Goal: Complete application form: Complete application form

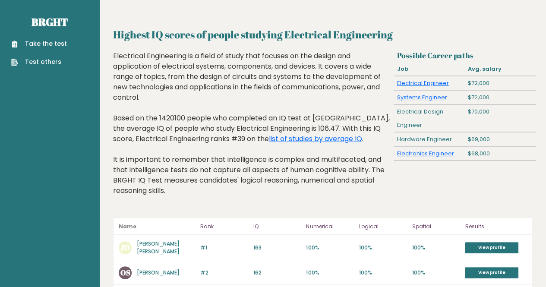
click at [49, 51] on ul "Take the test Test others" at bounding box center [39, 52] width 64 height 27
click at [49, 48] on link "Take the test" at bounding box center [39, 43] width 56 height 9
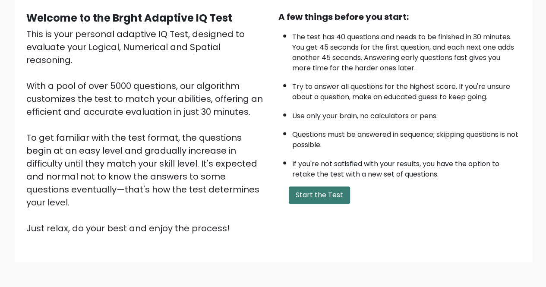
scroll to position [86, 0]
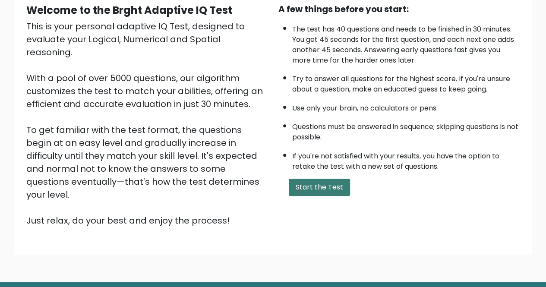
click at [326, 181] on button "Start the Test" at bounding box center [319, 187] width 61 height 17
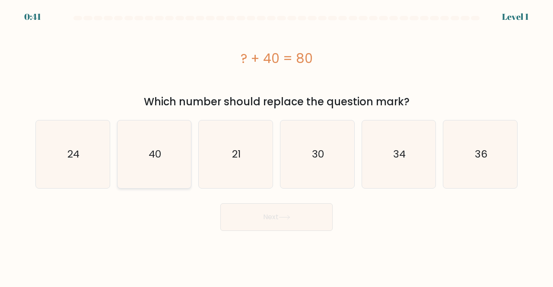
click at [177, 150] on icon "40" at bounding box center [154, 154] width 68 height 68
click at [276, 146] on input "b. 40" at bounding box center [276, 145] width 0 height 2
radio input "true"
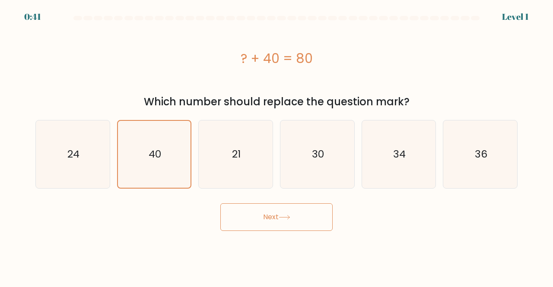
click at [255, 217] on button "Next" at bounding box center [276, 217] width 112 height 28
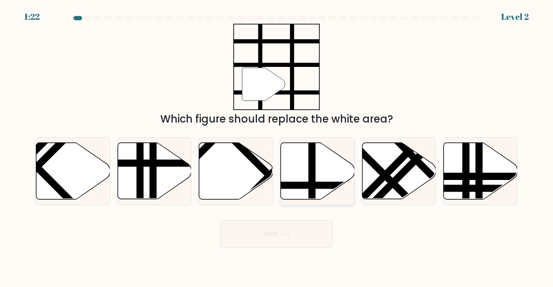
click at [302, 185] on line at bounding box center [340, 185] width 149 height 0
click at [277, 146] on input "d." at bounding box center [276, 145] width 0 height 2
radio input "true"
click at [301, 240] on button "Next" at bounding box center [276, 234] width 112 height 28
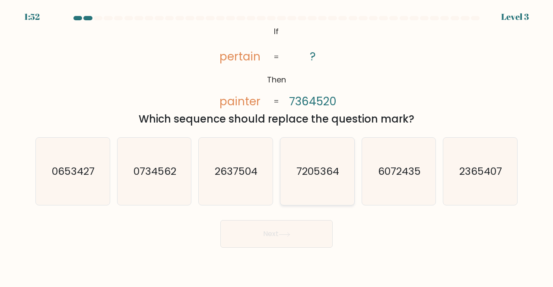
click at [318, 159] on icon "7205364" at bounding box center [317, 172] width 68 height 68
click at [277, 146] on input "d. 7205364" at bounding box center [276, 145] width 0 height 2
radio input "true"
click at [293, 236] on button "Next" at bounding box center [276, 234] width 112 height 28
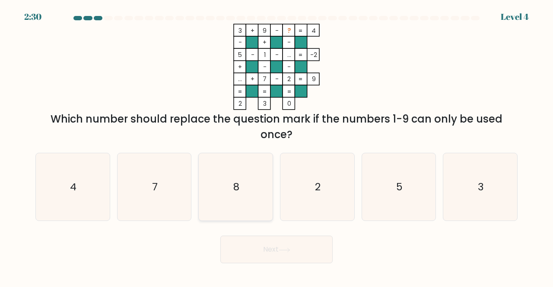
click at [246, 177] on icon "8" at bounding box center [236, 187] width 68 height 68
click at [276, 146] on input "c. 8" at bounding box center [276, 145] width 0 height 2
radio input "true"
click at [292, 259] on button "Next" at bounding box center [276, 250] width 112 height 28
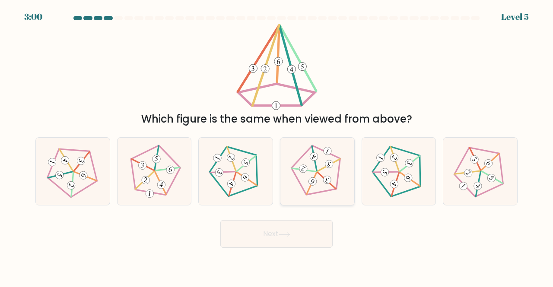
click at [323, 171] on icon at bounding box center [317, 171] width 54 height 54
click at [277, 146] on input "d." at bounding box center [276, 145] width 0 height 2
radio input "true"
click at [307, 235] on button "Next" at bounding box center [276, 234] width 112 height 28
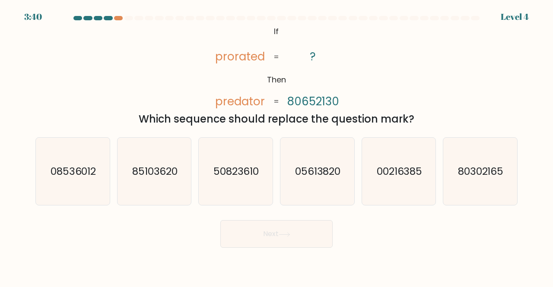
click at [104, 21] on div at bounding box center [276, 20] width 492 height 8
click at [107, 16] on div at bounding box center [108, 18] width 9 height 4
click at [476, 181] on icon "80302165" at bounding box center [480, 172] width 68 height 68
click at [277, 146] on input "f. 80302165" at bounding box center [276, 145] width 0 height 2
radio input "true"
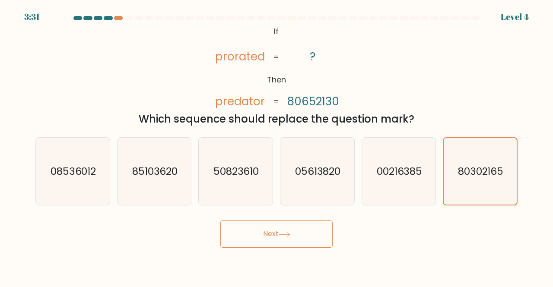
click at [301, 234] on button "Next" at bounding box center [276, 234] width 112 height 28
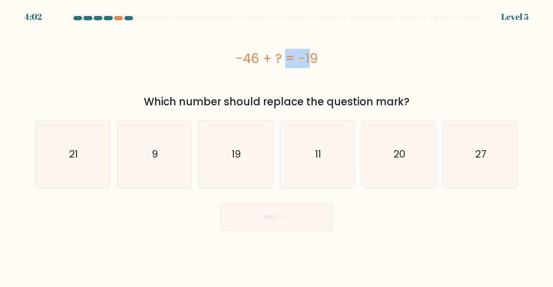
drag, startPoint x: 235, startPoint y: 55, endPoint x: 264, endPoint y: 61, distance: 29.9
click at [264, 61] on div "-46 + ? = -19" at bounding box center [276, 58] width 482 height 19
click at [478, 140] on icon "27" at bounding box center [480, 154] width 68 height 68
click at [277, 144] on input "f. 27" at bounding box center [276, 145] width 0 height 2
radio input "true"
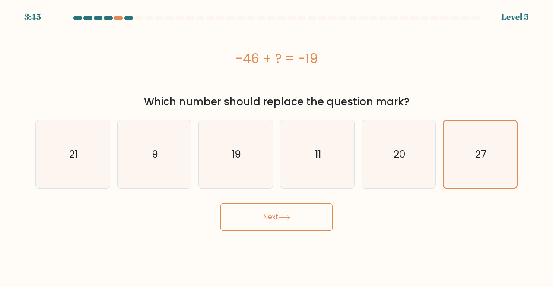
click at [300, 210] on button "Next" at bounding box center [276, 217] width 112 height 28
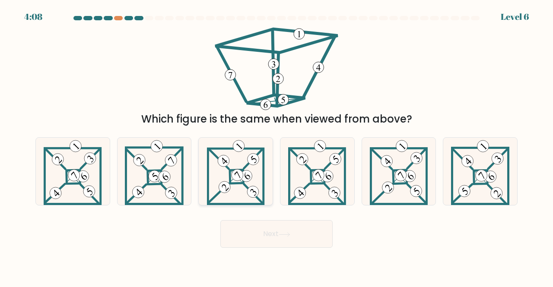
click at [236, 183] on 278 at bounding box center [237, 177] width 14 height 14
click at [276, 146] on input "c." at bounding box center [276, 145] width 0 height 2
radio input "true"
click at [290, 240] on button "Next" at bounding box center [276, 234] width 112 height 28
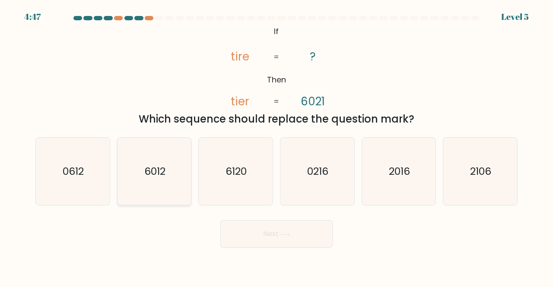
click at [159, 184] on icon "6012" at bounding box center [154, 172] width 68 height 68
click at [276, 146] on input "b. 6012" at bounding box center [276, 145] width 0 height 2
radio input "true"
click at [263, 234] on button "Next" at bounding box center [276, 234] width 112 height 28
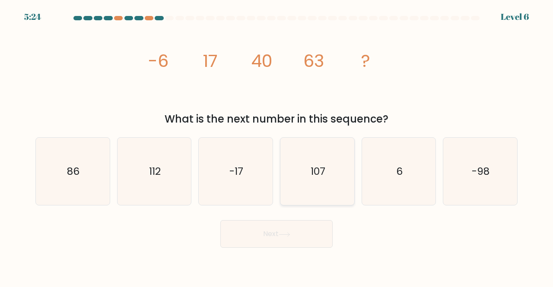
click at [319, 179] on icon "107" at bounding box center [317, 172] width 68 height 68
click at [277, 146] on input "d. 107" at bounding box center [276, 145] width 0 height 2
radio input "true"
click at [291, 229] on button "Next" at bounding box center [276, 234] width 112 height 28
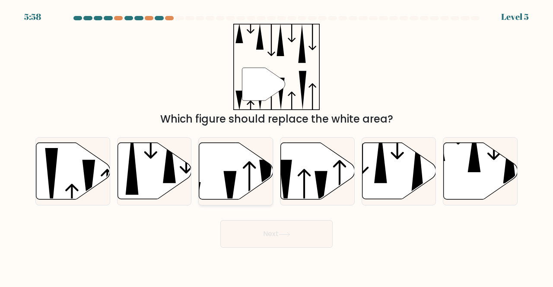
click at [241, 195] on icon at bounding box center [236, 171] width 74 height 57
click at [276, 146] on input "c." at bounding box center [276, 145] width 0 height 2
radio input "true"
click at [268, 239] on button "Next" at bounding box center [276, 234] width 112 height 28
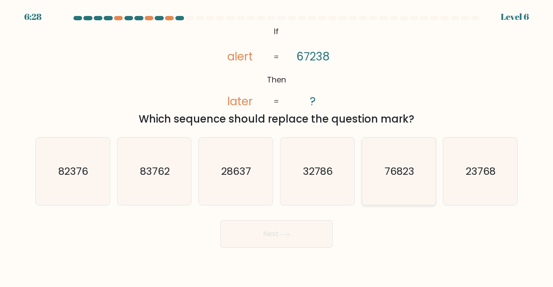
click at [407, 185] on icon "76823" at bounding box center [399, 172] width 68 height 68
click at [277, 146] on input "e. 76823" at bounding box center [276, 145] width 0 height 2
radio input "true"
click at [316, 228] on button "Next" at bounding box center [276, 234] width 112 height 28
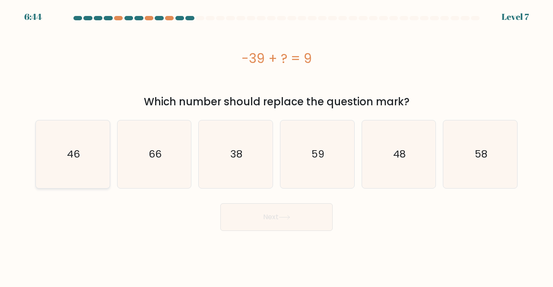
click at [81, 151] on icon "46" at bounding box center [73, 154] width 68 height 68
click at [276, 146] on input "a. 46" at bounding box center [276, 145] width 0 height 2
radio input "true"
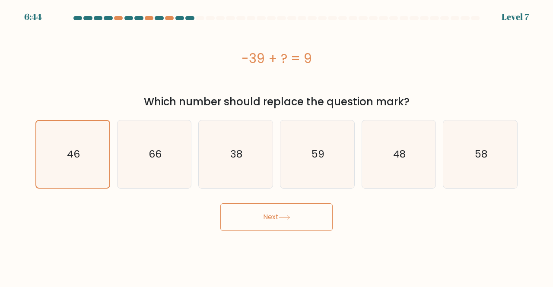
click at [271, 216] on button "Next" at bounding box center [276, 217] width 112 height 28
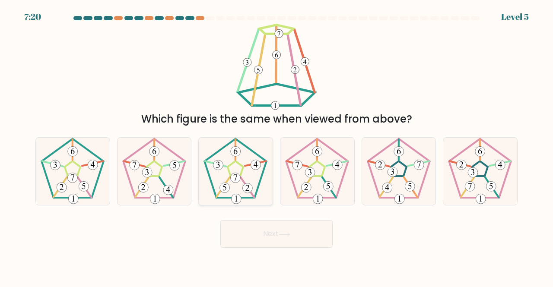
click at [232, 179] on 422 at bounding box center [236, 178] width 10 height 10
click at [276, 146] on input "c." at bounding box center [276, 145] width 0 height 2
radio input "true"
click at [257, 223] on button "Next" at bounding box center [276, 234] width 112 height 28
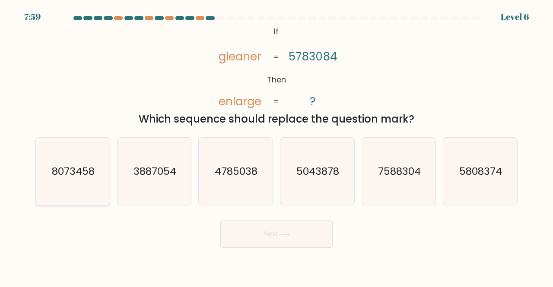
click at [80, 179] on icon "8073458" at bounding box center [73, 172] width 68 height 68
click at [276, 146] on input "a. 8073458" at bounding box center [276, 145] width 0 height 2
radio input "true"
click at [286, 234] on icon at bounding box center [284, 234] width 10 height 4
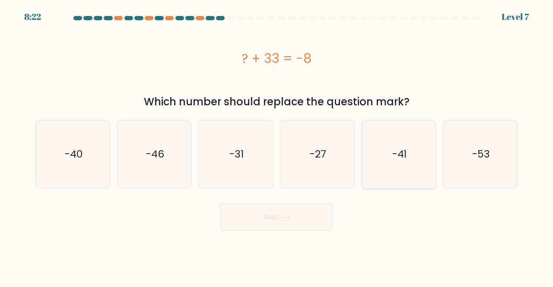
click at [384, 166] on icon "-41" at bounding box center [399, 154] width 68 height 68
click at [277, 146] on input "e. -41" at bounding box center [276, 145] width 0 height 2
radio input "true"
click at [304, 217] on button "Next" at bounding box center [276, 217] width 112 height 28
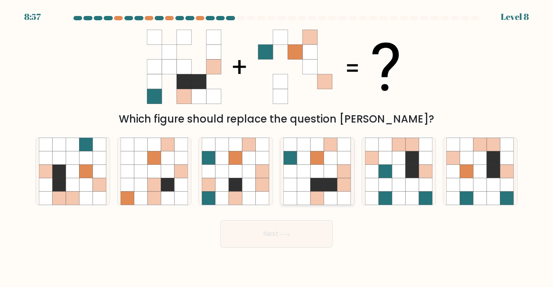
click at [306, 155] on icon at bounding box center [303, 157] width 13 height 13
click at [277, 146] on input "d." at bounding box center [276, 145] width 0 height 2
radio input "true"
click at [303, 238] on button "Next" at bounding box center [276, 234] width 112 height 28
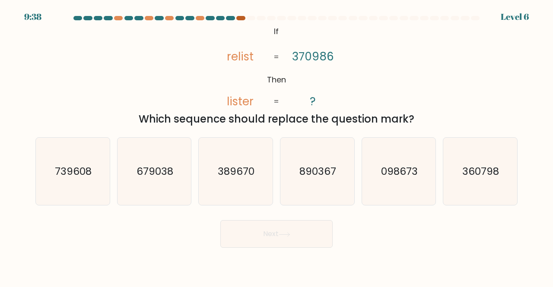
click at [241, 18] on div at bounding box center [240, 18] width 9 height 4
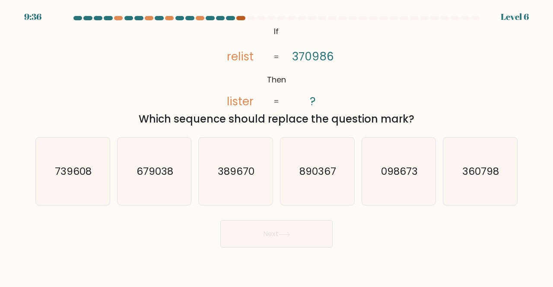
click at [241, 18] on div at bounding box center [240, 18] width 9 height 4
click at [375, 182] on icon "098673" at bounding box center [399, 172] width 68 height 68
click at [277, 146] on input "e. 098673" at bounding box center [276, 145] width 0 height 2
radio input "true"
click at [288, 238] on button "Next" at bounding box center [276, 234] width 112 height 28
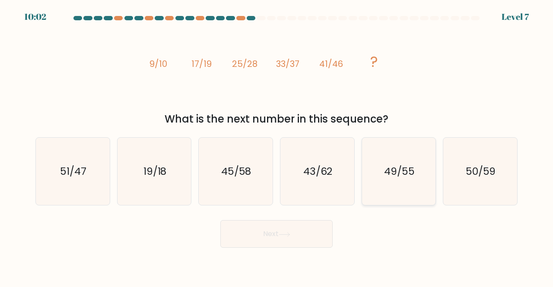
click at [395, 171] on text "49/55" at bounding box center [399, 171] width 31 height 14
click at [277, 146] on input "e. 49/55" at bounding box center [276, 145] width 0 height 2
radio input "true"
click at [303, 232] on button "Next" at bounding box center [276, 234] width 112 height 28
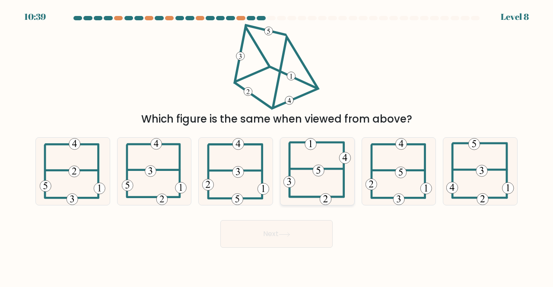
click at [338, 149] on icon at bounding box center [317, 172] width 68 height 68
click at [277, 146] on input "d." at bounding box center [276, 145] width 0 height 2
radio input "true"
click at [310, 241] on button "Next" at bounding box center [276, 234] width 112 height 28
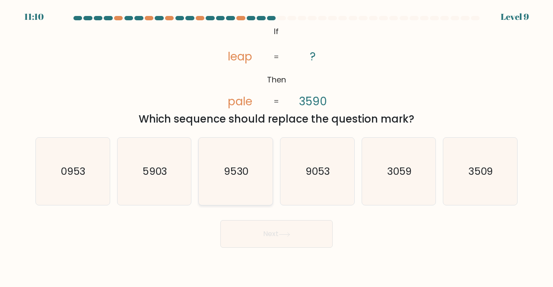
click at [234, 177] on text "9530" at bounding box center [236, 171] width 25 height 14
click at [276, 146] on input "c. 9530" at bounding box center [276, 145] width 0 height 2
radio input "true"
click at [276, 227] on button "Next" at bounding box center [276, 234] width 112 height 28
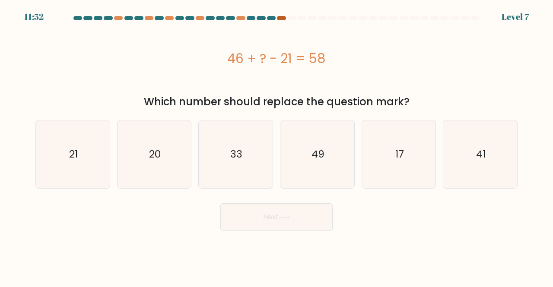
drag, startPoint x: 285, startPoint y: 15, endPoint x: 282, endPoint y: 19, distance: 5.9
click at [285, 17] on body "11:52 Level 7" at bounding box center [276, 143] width 553 height 287
click at [282, 19] on div at bounding box center [281, 18] width 9 height 4
click at [245, 155] on icon "33" at bounding box center [236, 154] width 68 height 68
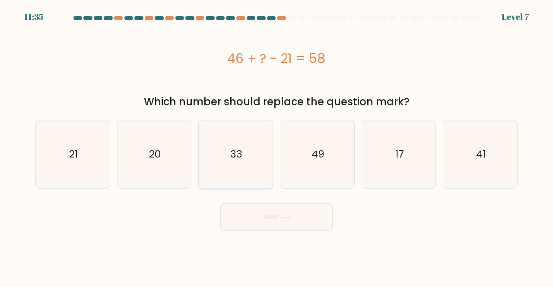
click at [276, 146] on input "c. 33" at bounding box center [276, 145] width 0 height 2
radio input "true"
click at [279, 212] on button "Next" at bounding box center [276, 217] width 112 height 28
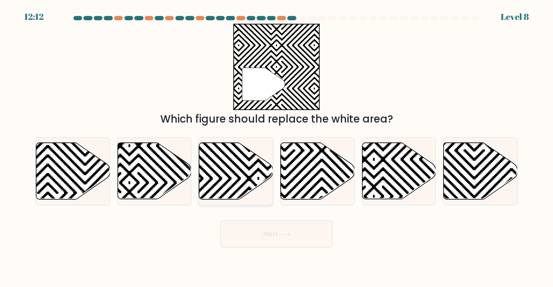
click at [240, 176] on icon at bounding box center [236, 171] width 74 height 57
click at [276, 146] on input "c." at bounding box center [276, 145] width 0 height 2
radio input "true"
click at [277, 238] on button "Next" at bounding box center [276, 234] width 112 height 28
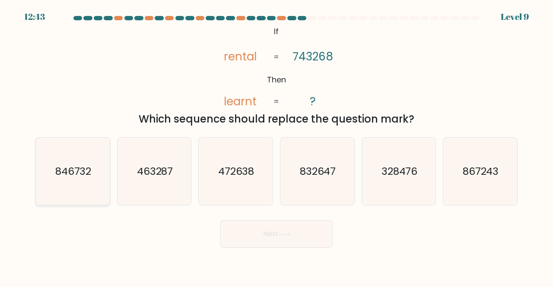
click at [58, 181] on icon "846732" at bounding box center [73, 172] width 68 height 68
click at [276, 146] on input "a. 846732" at bounding box center [276, 145] width 0 height 2
radio input "true"
click at [250, 232] on button "Next" at bounding box center [276, 234] width 112 height 28
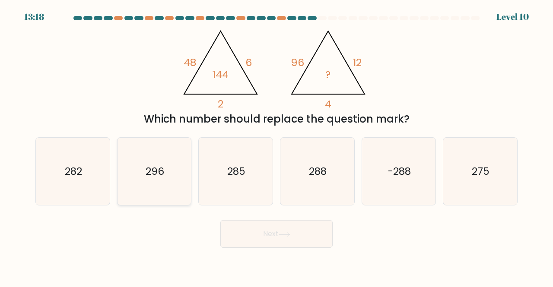
click at [136, 189] on icon "296" at bounding box center [154, 172] width 68 height 68
click at [276, 146] on input "b. 296" at bounding box center [276, 145] width 0 height 2
radio input "true"
click at [288, 236] on icon at bounding box center [285, 234] width 12 height 5
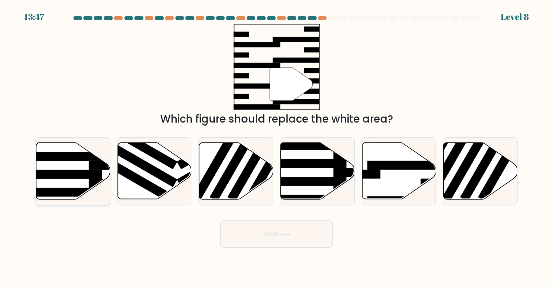
click at [84, 175] on rect at bounding box center [62, 174] width 80 height 9
click at [276, 146] on input "a." at bounding box center [276, 145] width 0 height 2
radio input "true"
click at [269, 225] on button "Next" at bounding box center [276, 234] width 112 height 28
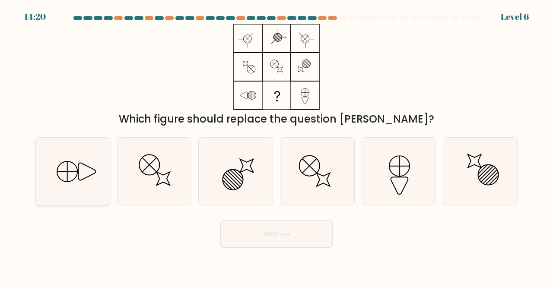
click at [62, 169] on icon at bounding box center [73, 172] width 68 height 68
click at [276, 146] on input "a." at bounding box center [276, 145] width 0 height 2
radio input "true"
click at [257, 233] on button "Next" at bounding box center [276, 234] width 112 height 28
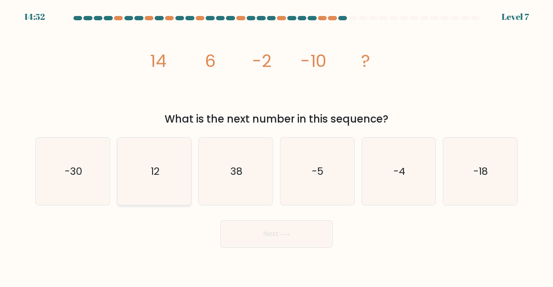
click at [168, 170] on icon "12" at bounding box center [154, 172] width 68 height 68
click at [276, 146] on input "b. 12" at bounding box center [276, 145] width 0 height 2
radio input "true"
click at [275, 239] on button "Next" at bounding box center [276, 234] width 112 height 28
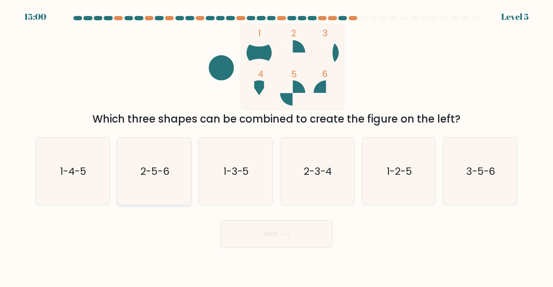
click at [146, 176] on text "2-5-6" at bounding box center [154, 171] width 29 height 14
click at [276, 146] on input "b. 2-5-6" at bounding box center [276, 145] width 0 height 2
radio input "true"
click at [285, 238] on button "Next" at bounding box center [276, 234] width 112 height 28
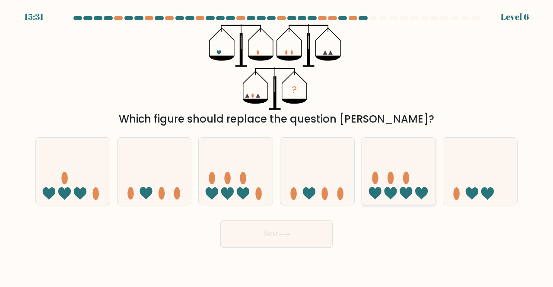
drag, startPoint x: 465, startPoint y: 191, endPoint x: 368, endPoint y: 203, distance: 97.5
click at [465, 191] on icon at bounding box center [480, 171] width 74 height 61
click at [277, 146] on input "f." at bounding box center [276, 145] width 0 height 2
radio input "true"
click at [323, 232] on button "Next" at bounding box center [276, 234] width 112 height 28
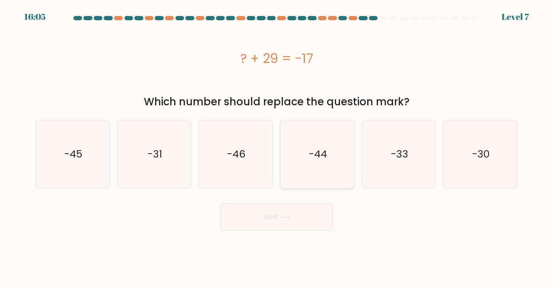
click at [339, 147] on icon "-44" at bounding box center [317, 154] width 68 height 68
click at [277, 146] on input "d. -44" at bounding box center [276, 145] width 0 height 2
radio input "true"
click at [290, 212] on button "Next" at bounding box center [276, 217] width 112 height 28
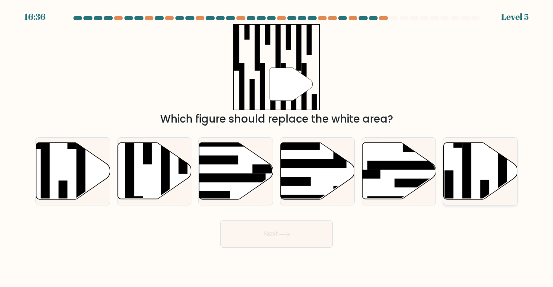
click at [485, 176] on icon at bounding box center [480, 171] width 74 height 57
click at [277, 146] on input "f." at bounding box center [276, 145] width 0 height 2
radio input "true"
click at [320, 224] on button "Next" at bounding box center [276, 234] width 112 height 28
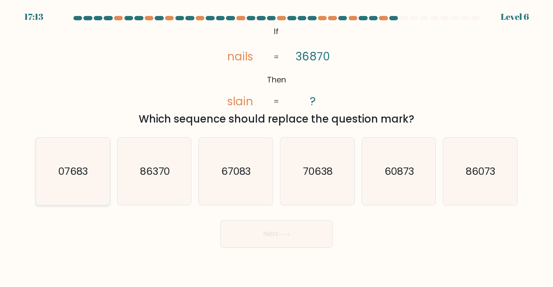
click at [85, 190] on icon "07683" at bounding box center [73, 172] width 68 height 68
click at [276, 146] on input "a. 07683" at bounding box center [276, 145] width 0 height 2
radio input "true"
click at [255, 245] on button "Next" at bounding box center [276, 234] width 112 height 28
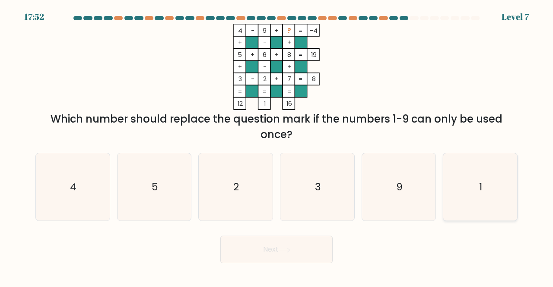
click at [463, 187] on icon "1" at bounding box center [480, 187] width 68 height 68
click at [277, 146] on input "f. 1" at bounding box center [276, 145] width 0 height 2
radio input "true"
click at [286, 246] on button "Next" at bounding box center [276, 250] width 112 height 28
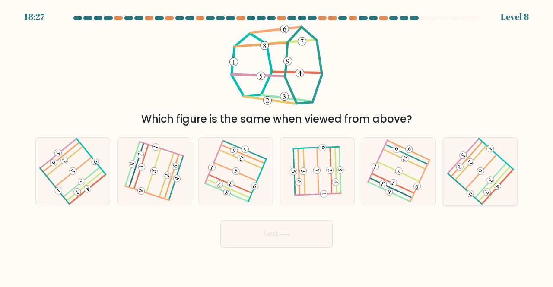
drag, startPoint x: 488, startPoint y: 176, endPoint x: 476, endPoint y: 185, distance: 15.0
click at [488, 175] on icon at bounding box center [480, 171] width 54 height 54
click at [277, 146] on input "f." at bounding box center [276, 145] width 0 height 2
radio input "true"
click at [303, 239] on button "Next" at bounding box center [276, 234] width 112 height 28
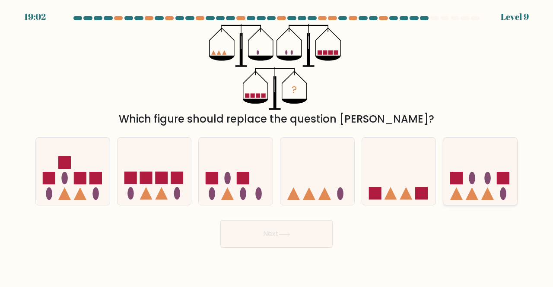
click at [478, 188] on icon at bounding box center [480, 171] width 74 height 61
click at [277, 146] on input "f." at bounding box center [276, 145] width 0 height 2
radio input "true"
click at [300, 238] on button "Next" at bounding box center [276, 234] width 112 height 28
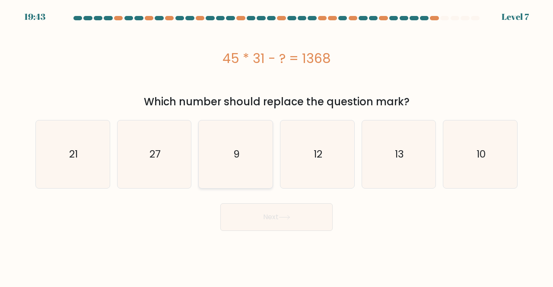
click at [240, 148] on icon "9" at bounding box center [236, 154] width 68 height 68
click at [276, 146] on input "c. 9" at bounding box center [276, 145] width 0 height 2
radio input "true"
click at [270, 220] on button "Next" at bounding box center [276, 217] width 112 height 28
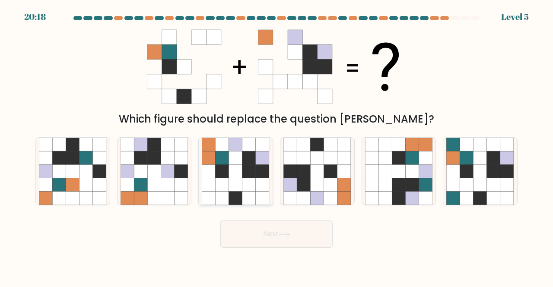
click at [215, 159] on icon at bounding box center [221, 157] width 13 height 13
click at [276, 146] on input "c." at bounding box center [276, 145] width 0 height 2
radio input "true"
click at [262, 234] on button "Next" at bounding box center [276, 234] width 112 height 28
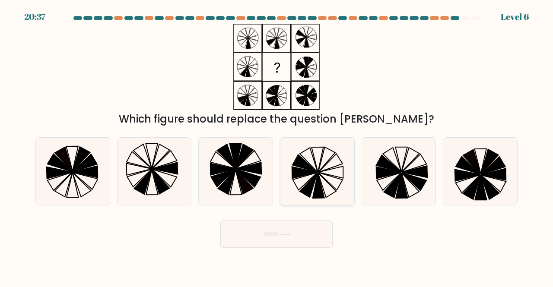
click at [308, 181] on icon at bounding box center [305, 182] width 25 height 18
click at [277, 146] on input "d." at bounding box center [276, 145] width 0 height 2
radio input "true"
click at [294, 227] on button "Next" at bounding box center [276, 234] width 112 height 28
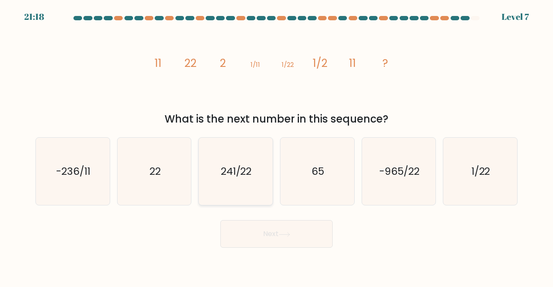
drag, startPoint x: 236, startPoint y: 190, endPoint x: 238, endPoint y: 199, distance: 8.9
click at [235, 194] on icon "241/22" at bounding box center [236, 172] width 68 height 68
click at [276, 146] on input "c. 241/22" at bounding box center [276, 145] width 0 height 2
radio input "true"
click at [277, 234] on button "Next" at bounding box center [276, 234] width 112 height 28
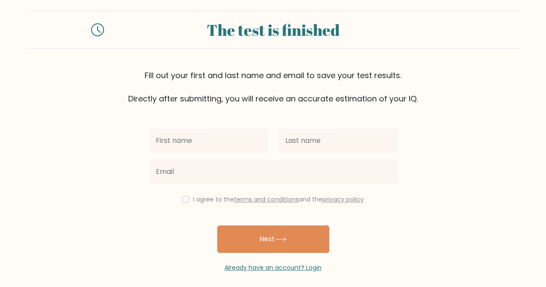
scroll to position [15, 0]
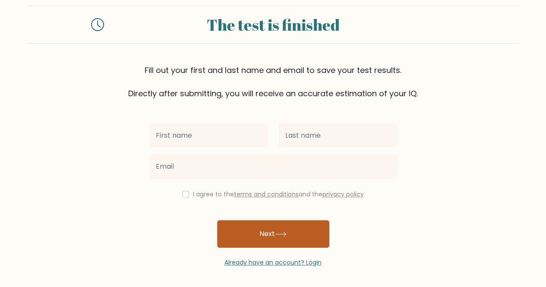
click at [263, 224] on button "Next" at bounding box center [273, 234] width 112 height 28
